Goal: Ask a question

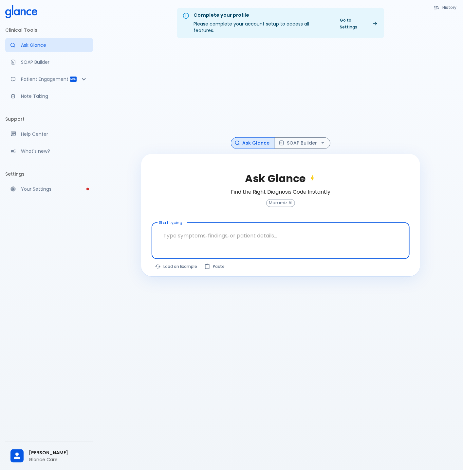
click at [173, 262] on button "Load an Example" at bounding box center [176, 266] width 49 height 9
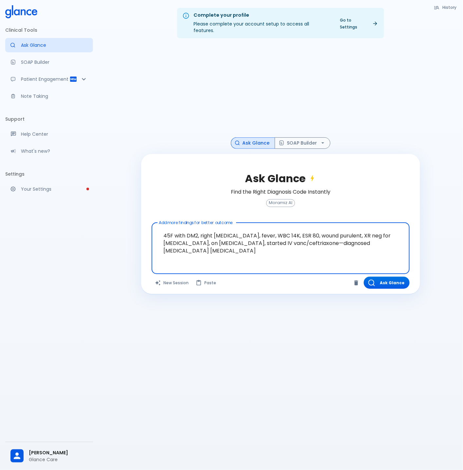
drag, startPoint x: 238, startPoint y: 238, endPoint x: 259, endPoint y: 253, distance: 26.2
click at [259, 253] on textarea "45F with DM2, right [MEDICAL_DATA], fever, WBC 14K, ESR 80, wound purulent, XR …" at bounding box center [280, 244] width 249 height 36
click at [316, 242] on textarea "45F with DM2, right [MEDICAL_DATA], fever, WBC 14K, ESR 80, wound purulent, XR …" at bounding box center [280, 244] width 249 height 36
click at [311, 238] on textarea "45F with DM2, right [MEDICAL_DATA], fever, WBC 14K, ESR 80, wound purulent, XR …" at bounding box center [280, 244] width 249 height 36
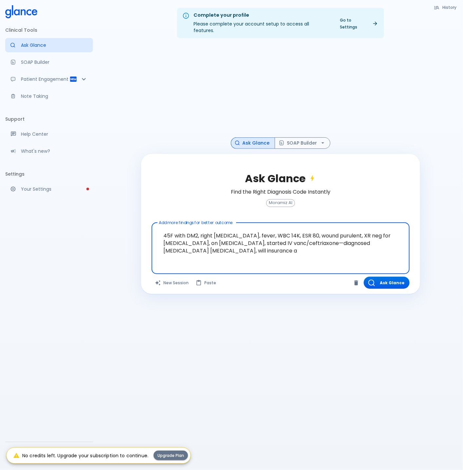
click at [239, 230] on textarea "45F with DM2, right [MEDICAL_DATA], fever, WBC 14K, ESR 80, wound purulent, XR …" at bounding box center [280, 244] width 249 height 36
type textarea "45F with DM2, right [MEDICAL_DATA], fever, WBC 14K, ESR 80, wound purulent, XR …"
click at [61, 445] on div "[PERSON_NAME] Glance Care" at bounding box center [49, 456] width 88 height 23
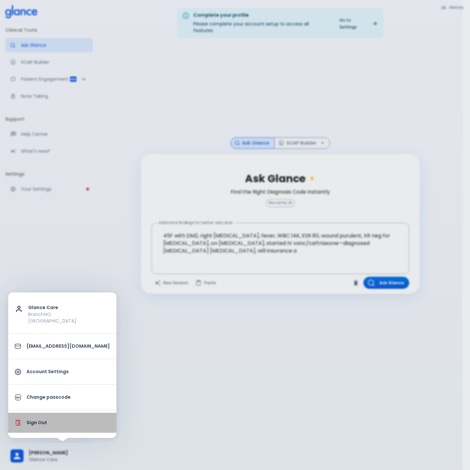
click at [65, 428] on li "Sign Out" at bounding box center [62, 423] width 108 height 20
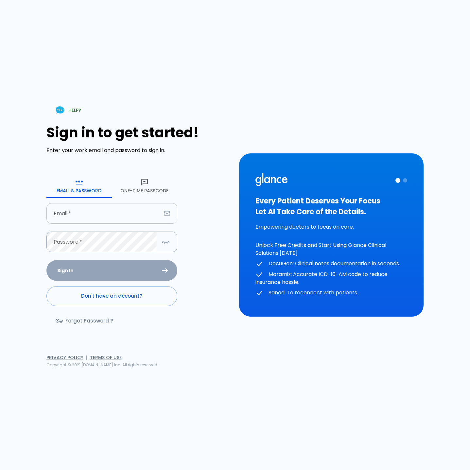
click at [95, 215] on input "Email   *" at bounding box center [103, 213] width 115 height 21
type input "[EMAIL_ADDRESS][DOMAIN_NAME]"
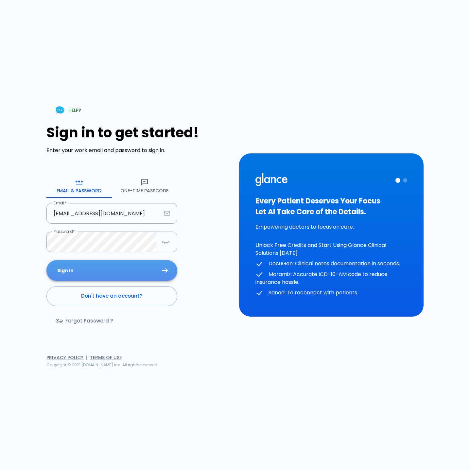
click at [106, 273] on button "Sign In" at bounding box center [111, 270] width 131 height 21
